Goal: Task Accomplishment & Management: Manage account settings

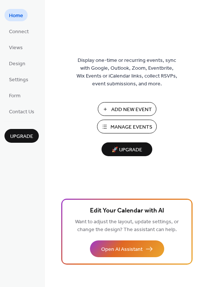
click at [125, 126] on span "Manage Events" at bounding box center [131, 128] width 42 height 8
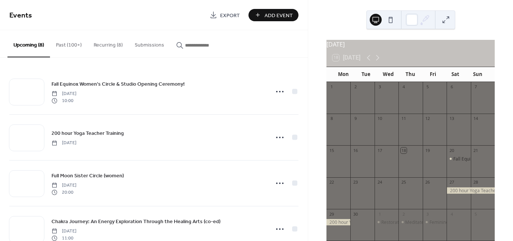
click at [68, 44] on button "Past (100+)" at bounding box center [69, 43] width 38 height 27
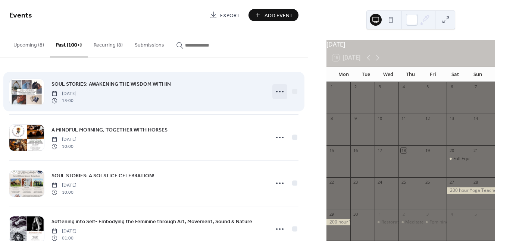
click at [281, 90] on icon at bounding box center [280, 92] width 12 height 12
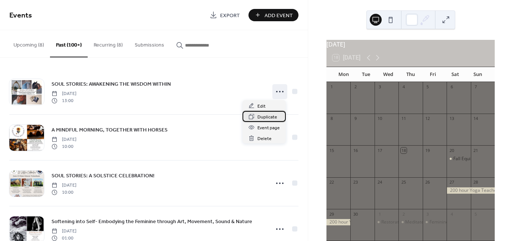
click at [269, 117] on span "Duplicate" at bounding box center [268, 117] width 20 height 8
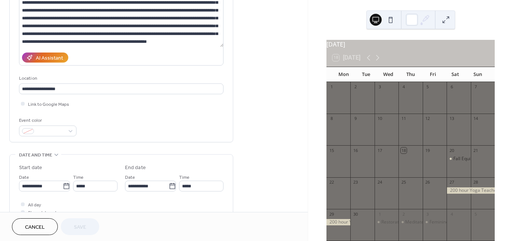
scroll to position [112, 0]
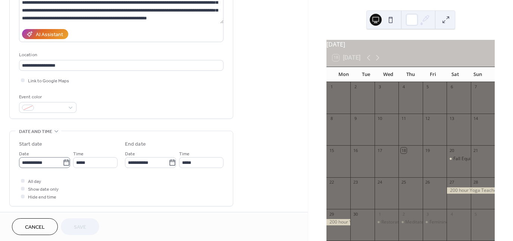
click at [63, 163] on icon at bounding box center [66, 162] width 7 height 7
click at [63, 163] on input "**********" at bounding box center [41, 163] width 44 height 11
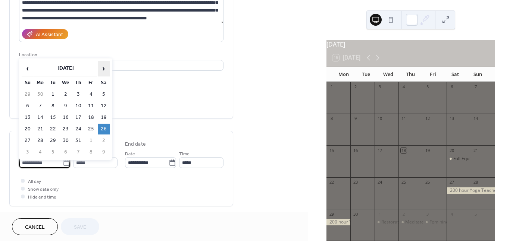
click at [106, 72] on span "›" at bounding box center [103, 68] width 11 height 15
click at [27, 105] on td "2" at bounding box center [28, 106] width 12 height 11
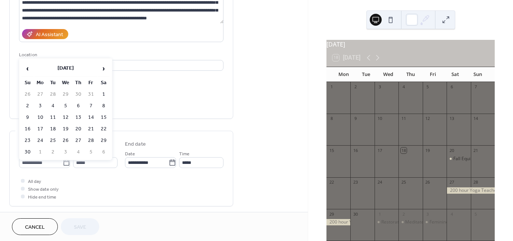
type input "**********"
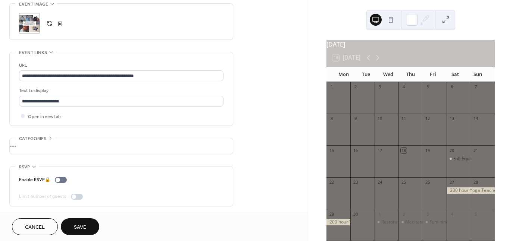
scroll to position [367, 0]
click at [81, 226] on span "Save" at bounding box center [80, 228] width 12 height 8
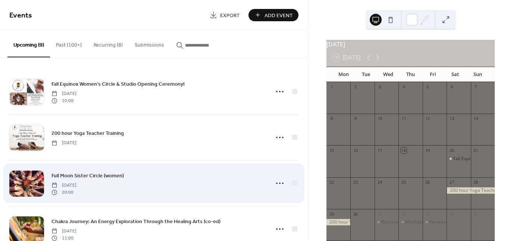
scroll to position [112, 0]
